Goal: Task Accomplishment & Management: Manage account settings

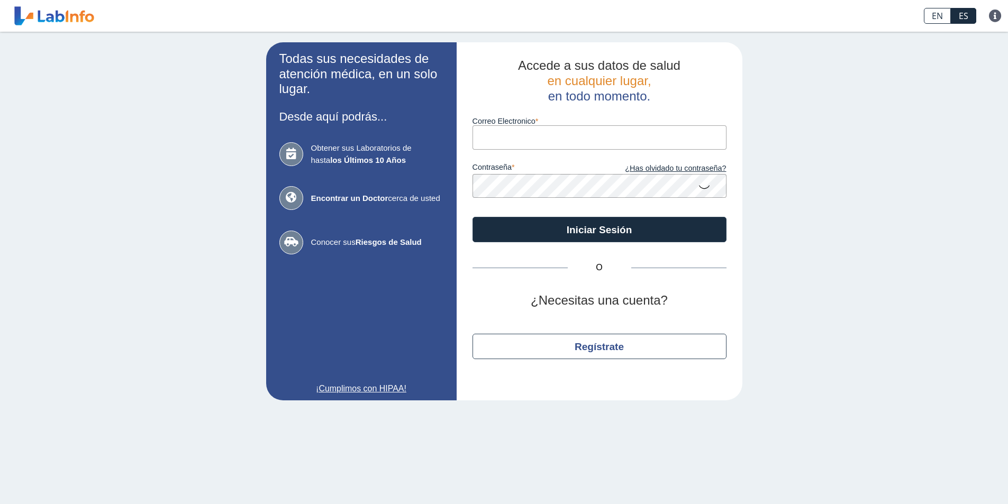
drag, startPoint x: 0, startPoint y: 0, endPoint x: 490, endPoint y: 133, distance: 507.5
click at [490, 133] on input "Correo Electronico" at bounding box center [599, 137] width 254 height 24
type input "[EMAIL_ADDRESS][DOMAIN_NAME]"
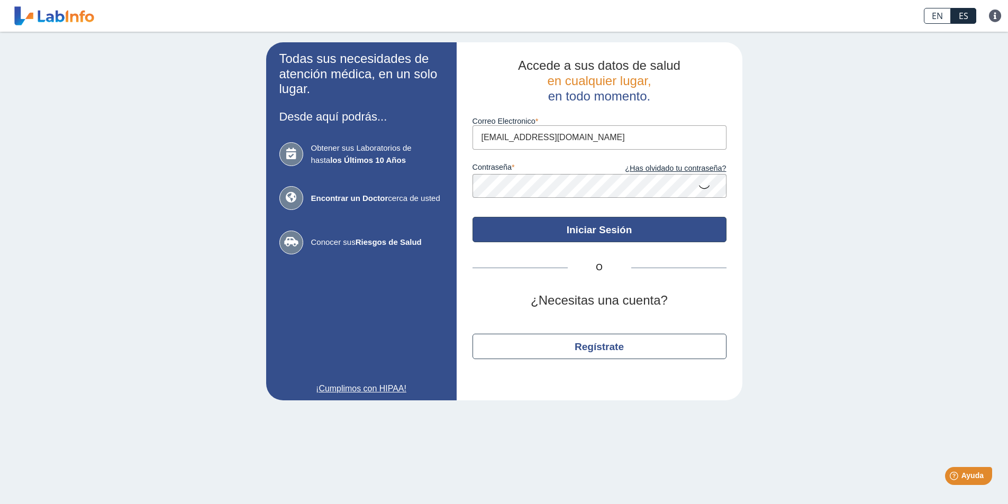
click at [584, 230] on button "Iniciar Sesión" at bounding box center [599, 229] width 254 height 25
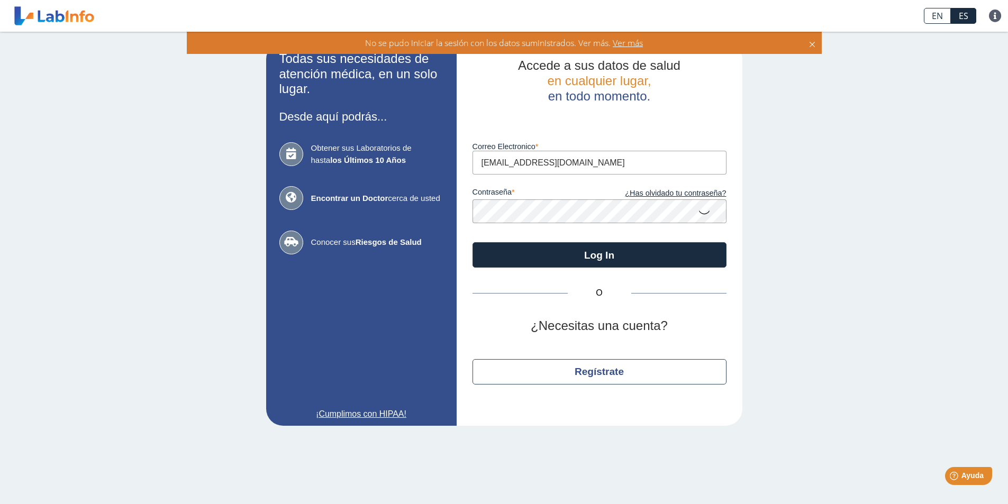
click at [821, 307] on div "Todas sus necesidades de atención médica, en un solo lugar. Desde aquí podrás..…" at bounding box center [504, 234] width 1008 height 405
drag, startPoint x: 622, startPoint y: 164, endPoint x: 454, endPoint y: 170, distance: 168.3
click at [454, 170] on app-login "Todas sus necesidades de atención médica, en un solo lugar. Desde aquí podrás..…" at bounding box center [504, 233] width 476 height 383
drag, startPoint x: 515, startPoint y: 159, endPoint x: 495, endPoint y: 165, distance: 20.8
click at [495, 165] on input "Correo Electronico" at bounding box center [599, 163] width 254 height 24
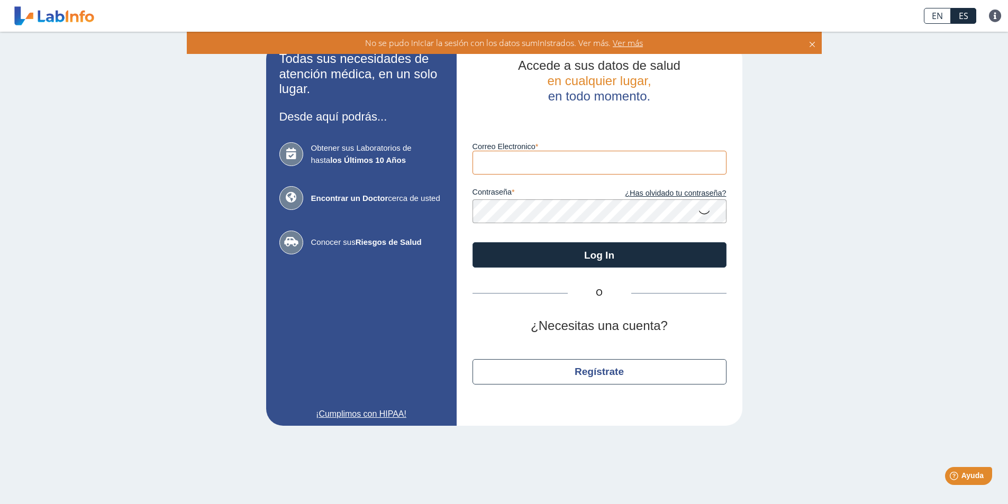
type input "[EMAIL_ADDRESS][DOMAIN_NAME]"
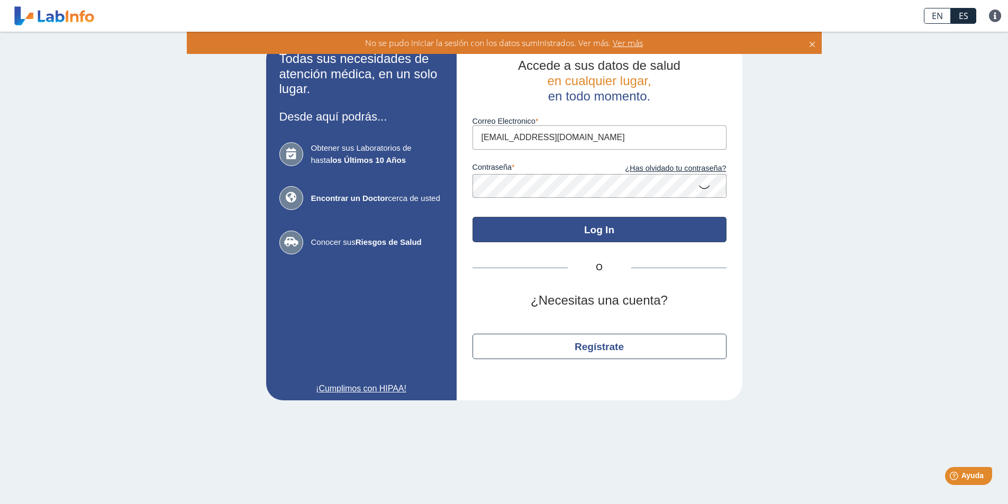
click at [598, 232] on button "Log In" at bounding box center [599, 229] width 254 height 25
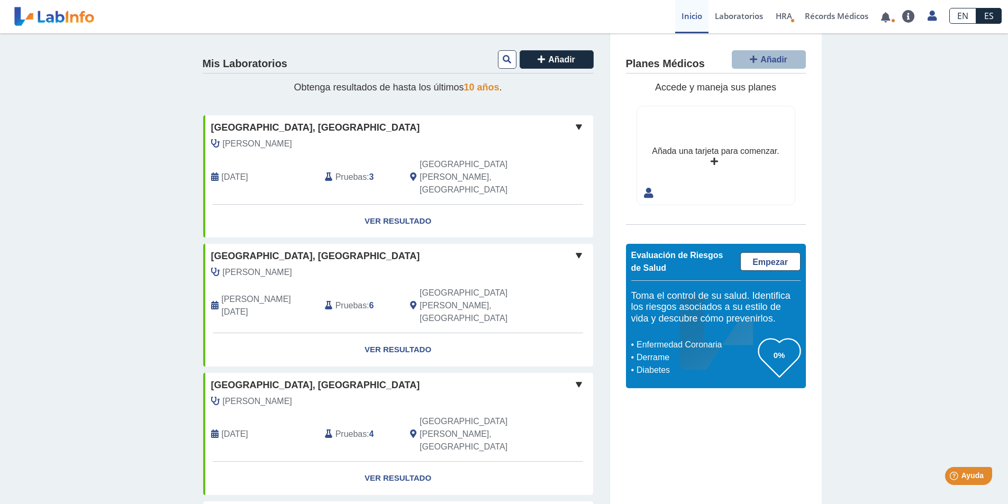
click at [239, 63] on h4 "Mis Laboratorios" at bounding box center [245, 64] width 85 height 13
click at [748, 11] on link "Laboratorios" at bounding box center [738, 16] width 61 height 33
click at [724, 15] on link "Laboratorios" at bounding box center [738, 16] width 61 height 33
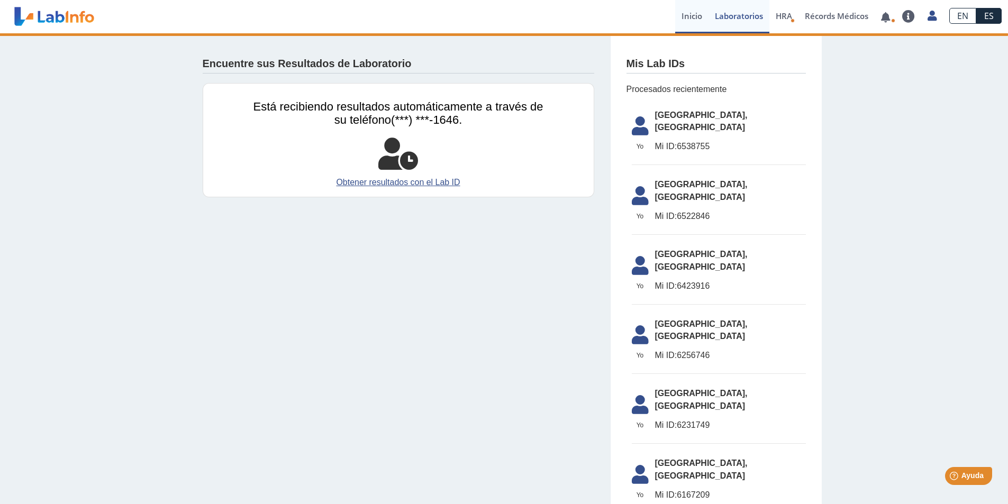
click at [687, 14] on link "Inicio" at bounding box center [691, 16] width 33 height 33
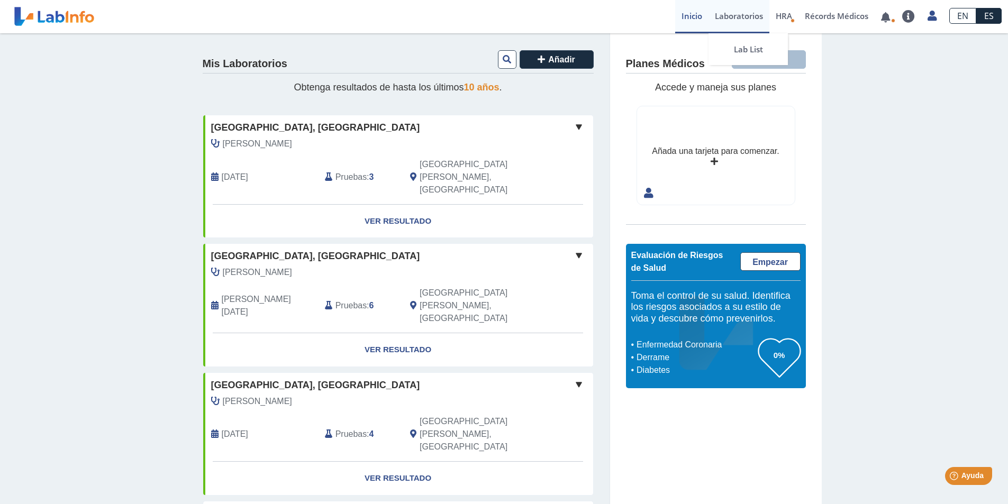
click at [740, 22] on link "Laboratorios" at bounding box center [738, 16] width 61 height 33
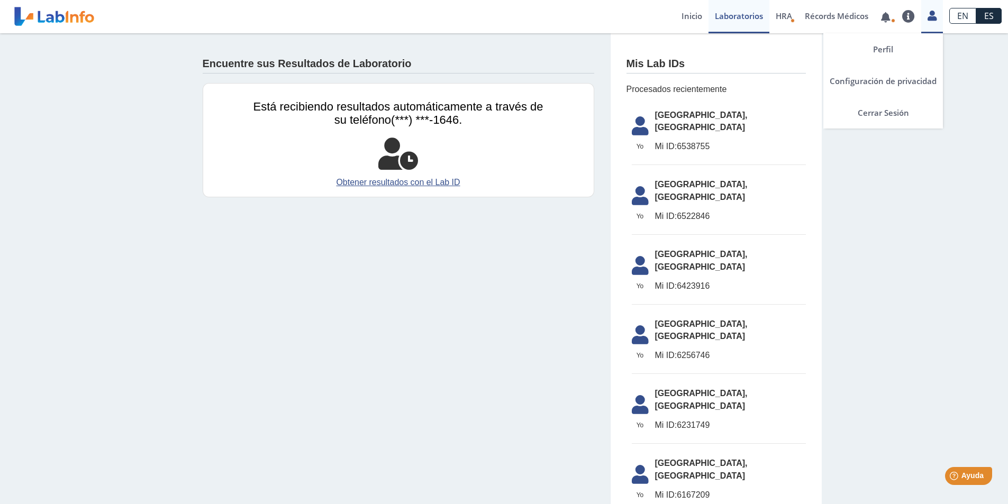
click at [928, 20] on icon at bounding box center [931, 16] width 9 height 8
click at [899, 106] on link "Cerrar Sesión" at bounding box center [883, 113] width 120 height 32
